Goal: Check status: Check status

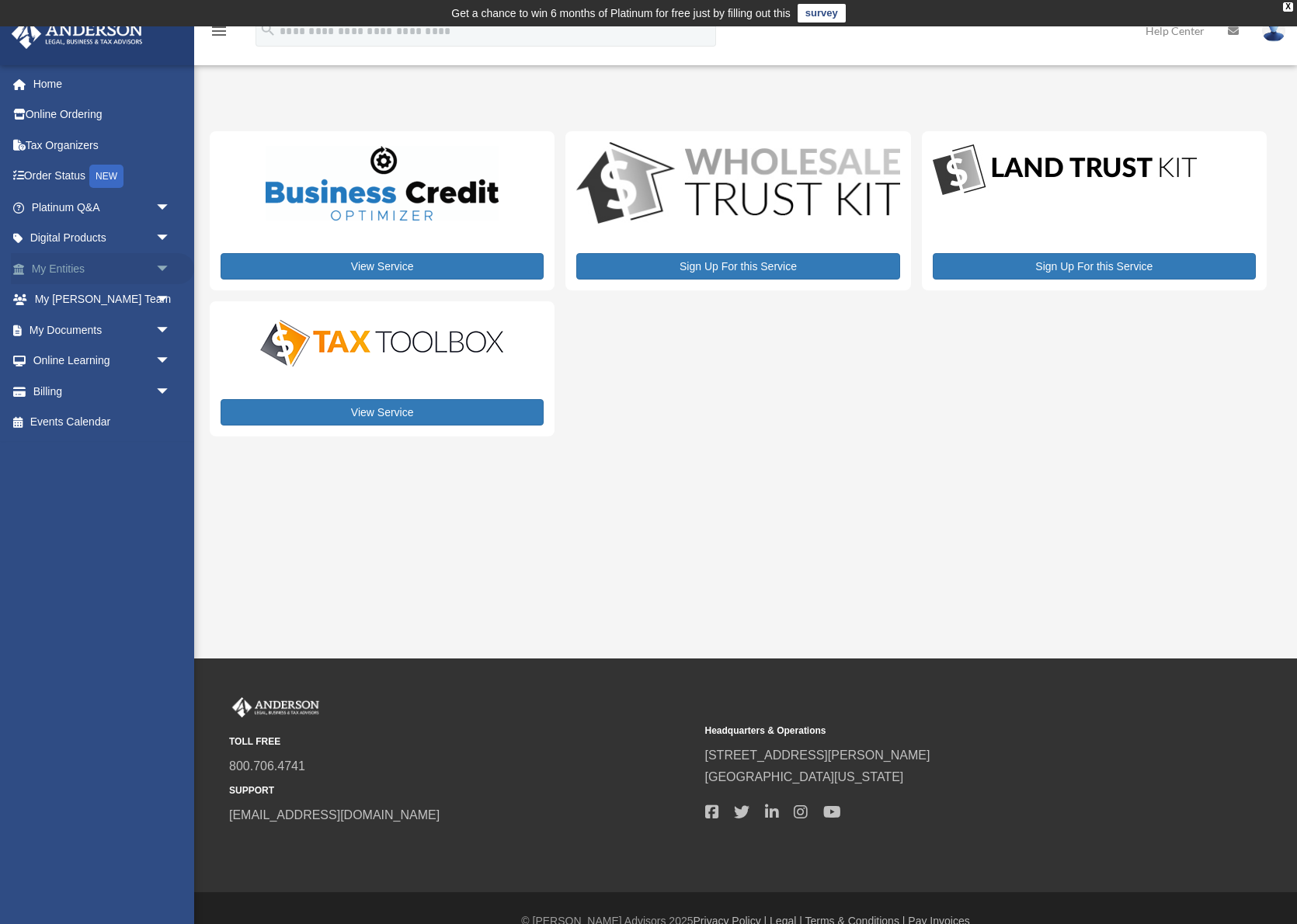
click at [58, 267] on link "My Entities arrow_drop_down" at bounding box center [102, 268] width 183 height 31
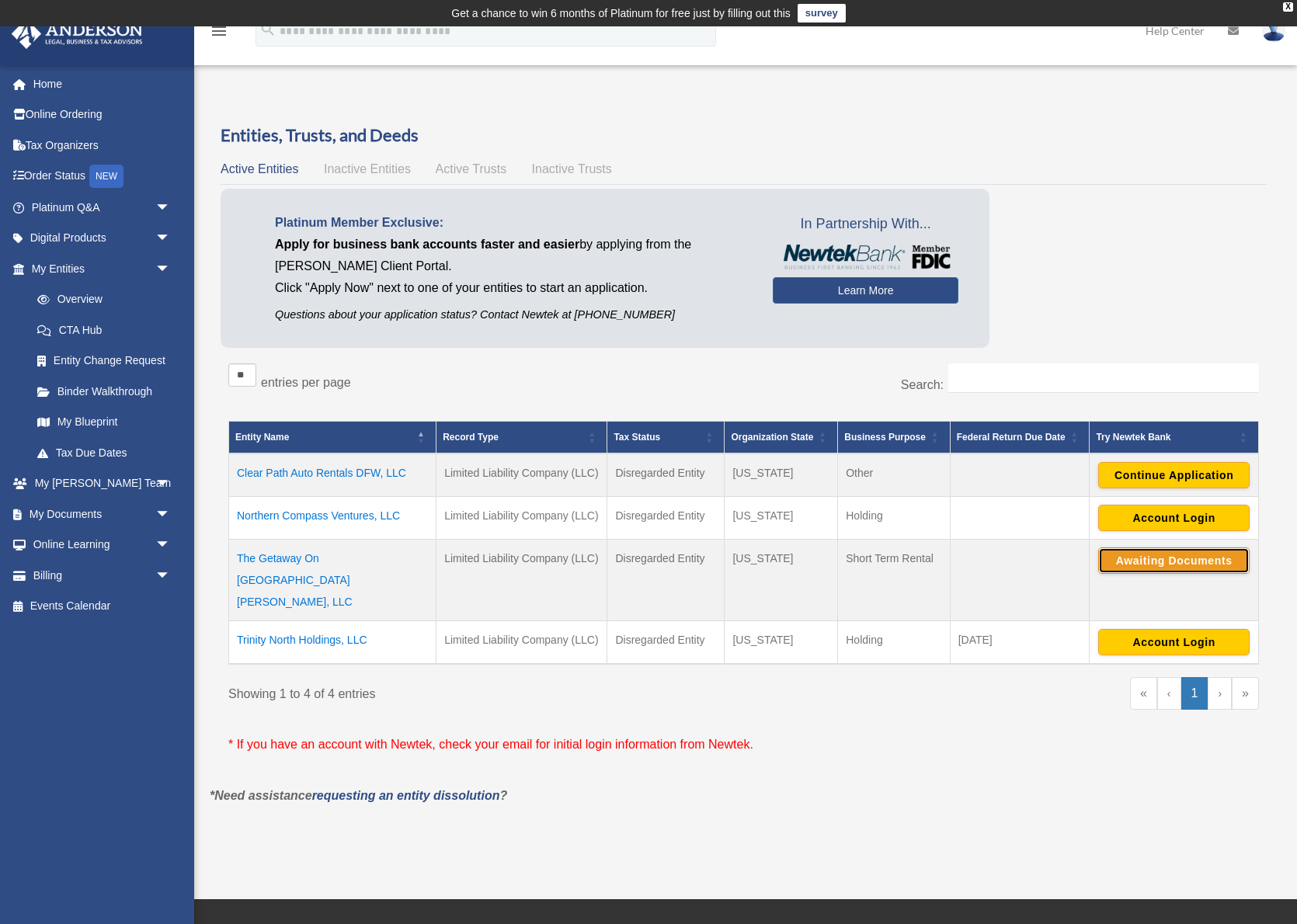
click at [1159, 559] on button "Awaiting Documents" at bounding box center [1174, 560] width 151 height 26
click at [1173, 560] on button "Continue Application" at bounding box center [1174, 560] width 151 height 26
